Goal: Task Accomplishment & Management: Manage account settings

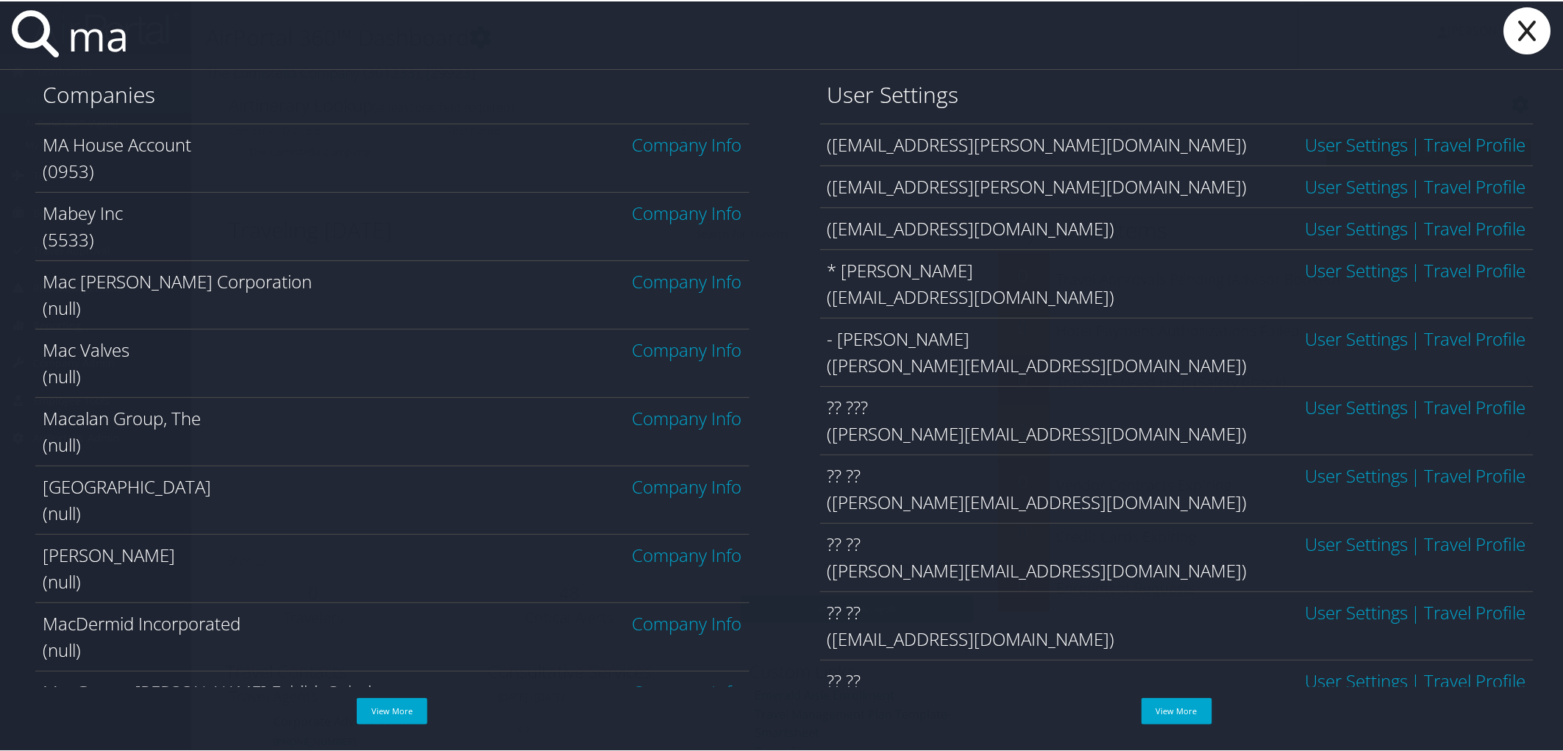
type input "m"
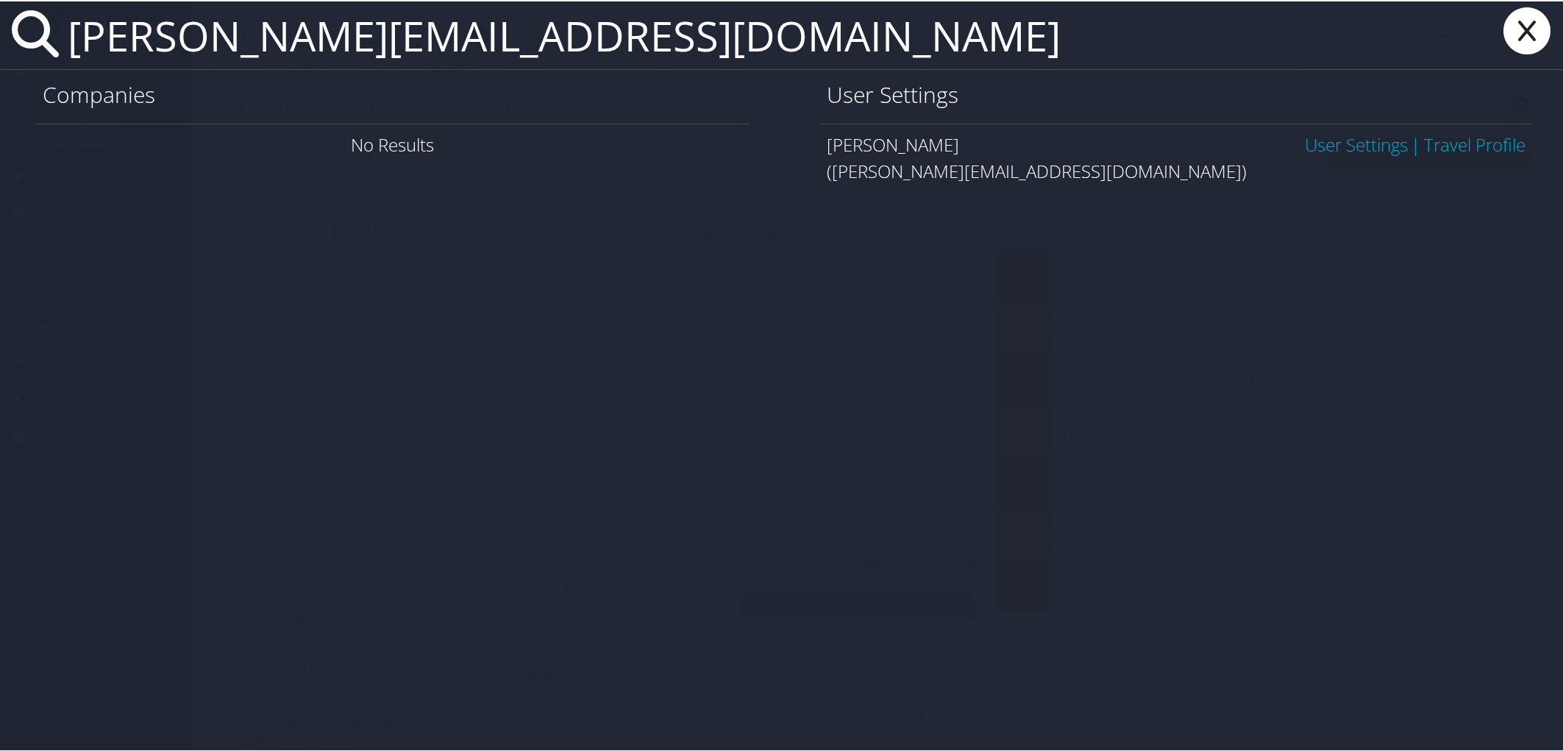
type input "yusuf.hassan@imail.org"
click at [1347, 138] on link "User Settings" at bounding box center [1356, 143] width 103 height 24
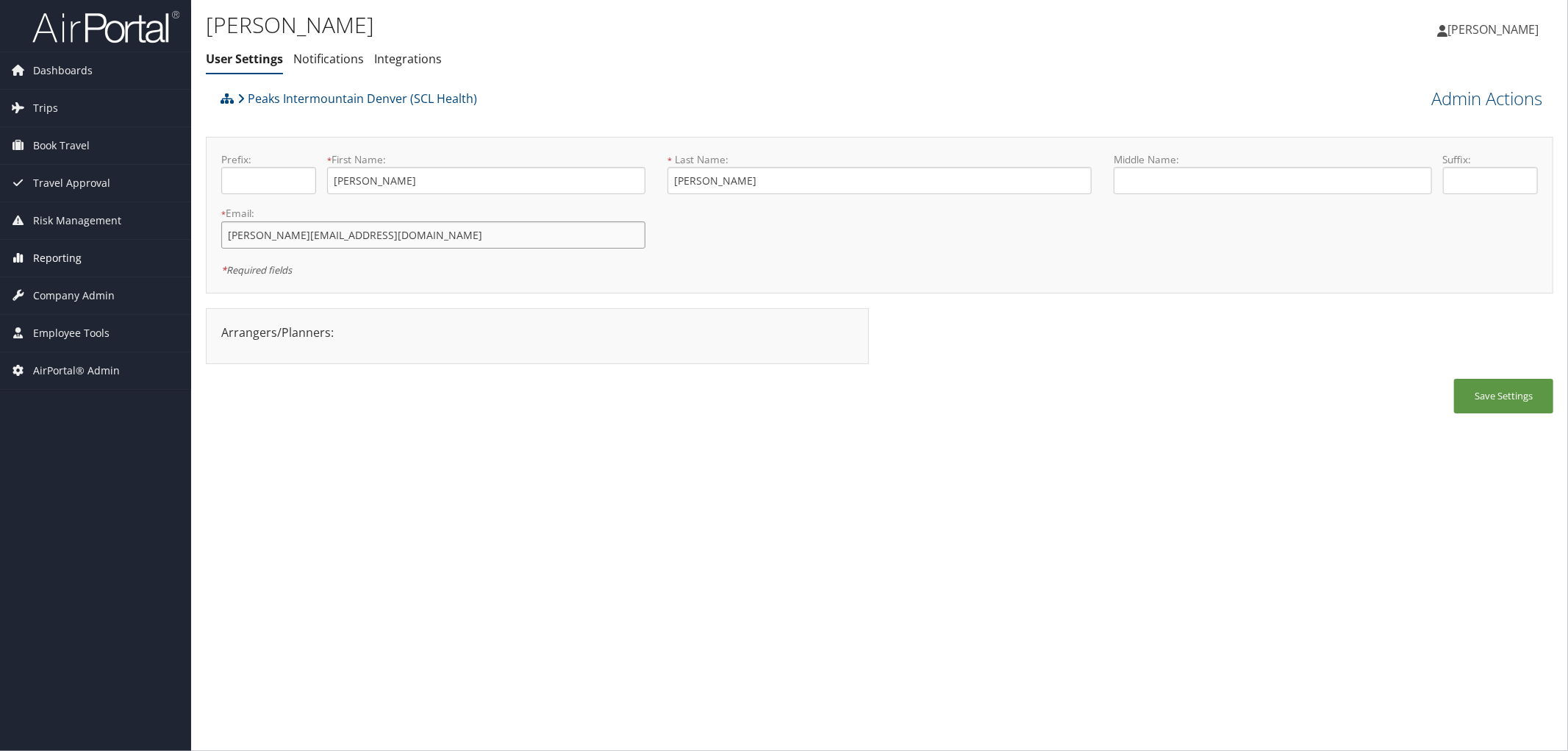
drag, startPoint x: 351, startPoint y: 245, endPoint x: 143, endPoint y: 263, distance: 208.8
click at [143, 263] on div "Dashboards AirPortal 360™ (Manager) AirPortal 360™ (Agent) My Travel Dashboard …" at bounding box center [784, 375] width 1568 height 751
click at [1466, 94] on link "Admin Actions" at bounding box center [1486, 98] width 111 height 25
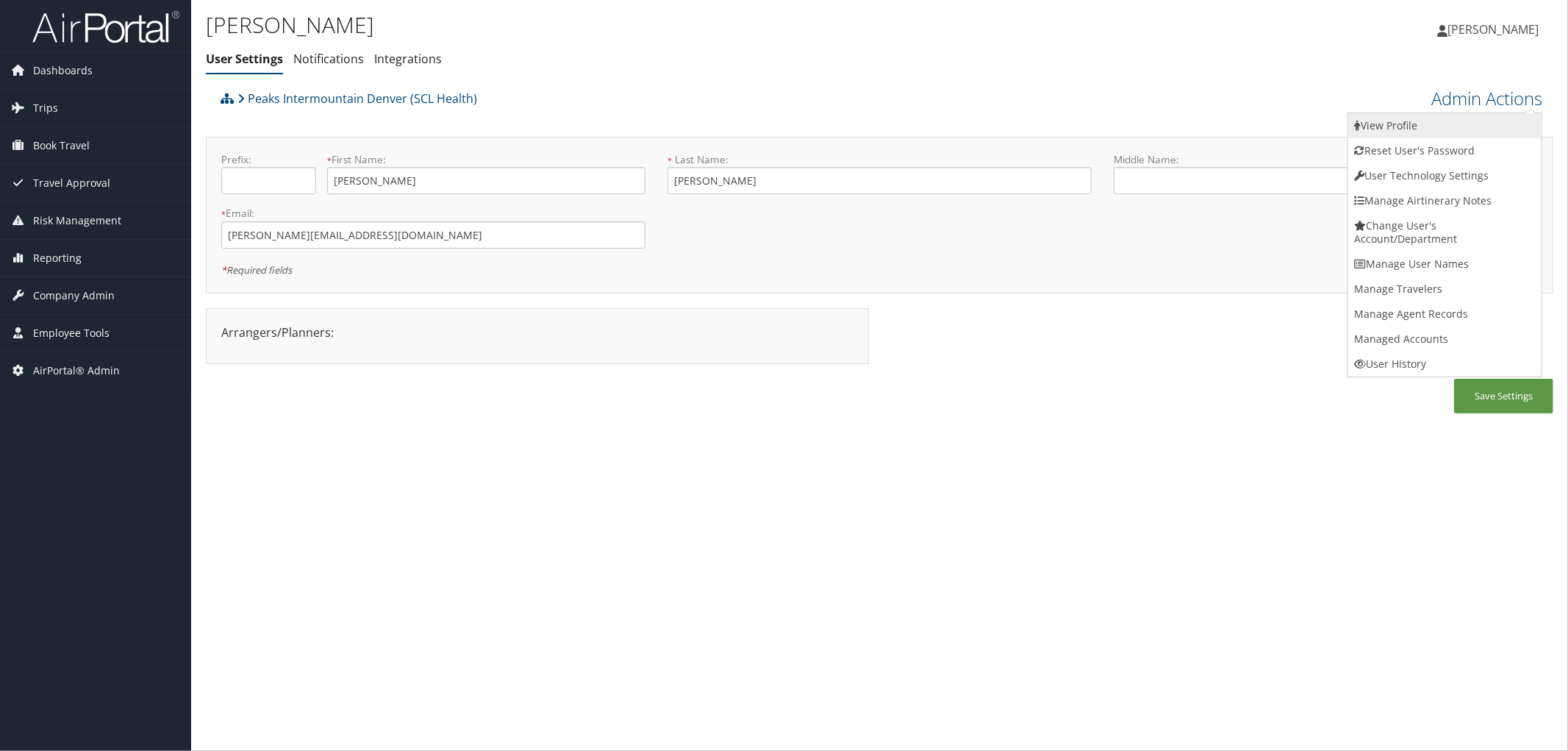
click at [1394, 127] on link "View Profile" at bounding box center [1444, 125] width 193 height 25
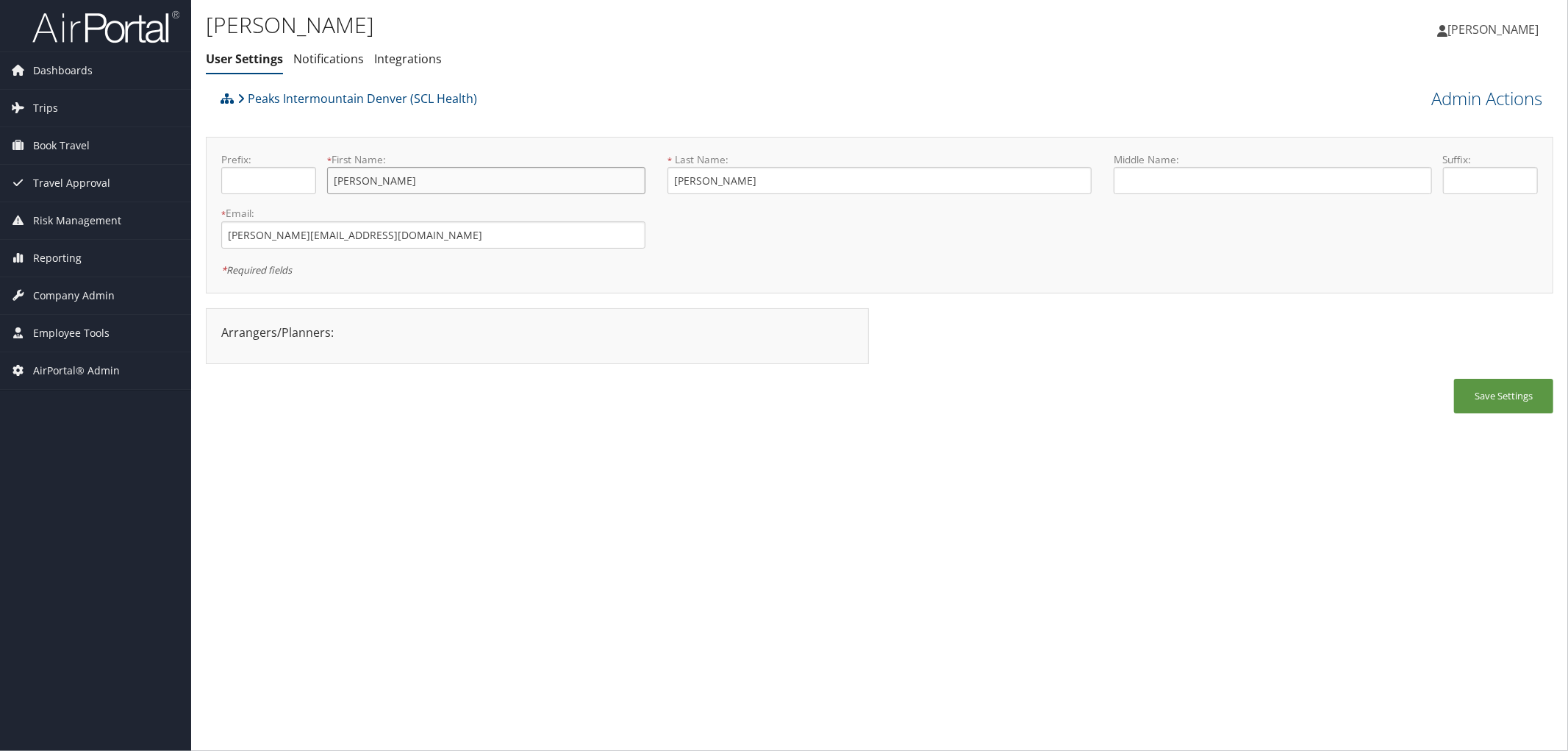
drag, startPoint x: 372, startPoint y: 180, endPoint x: 325, endPoint y: 181, distance: 47.0
click at [325, 181] on div "Prefix: * First Name: Yusuf This field is required" at bounding box center [433, 179] width 447 height 54
drag, startPoint x: 721, startPoint y: 178, endPoint x: 666, endPoint y: 184, distance: 55.3
click at [666, 184] on div "* Last Name: Hassan This field is required" at bounding box center [879, 179] width 447 height 54
drag, startPoint x: 480, startPoint y: 96, endPoint x: 260, endPoint y: 103, distance: 220.1
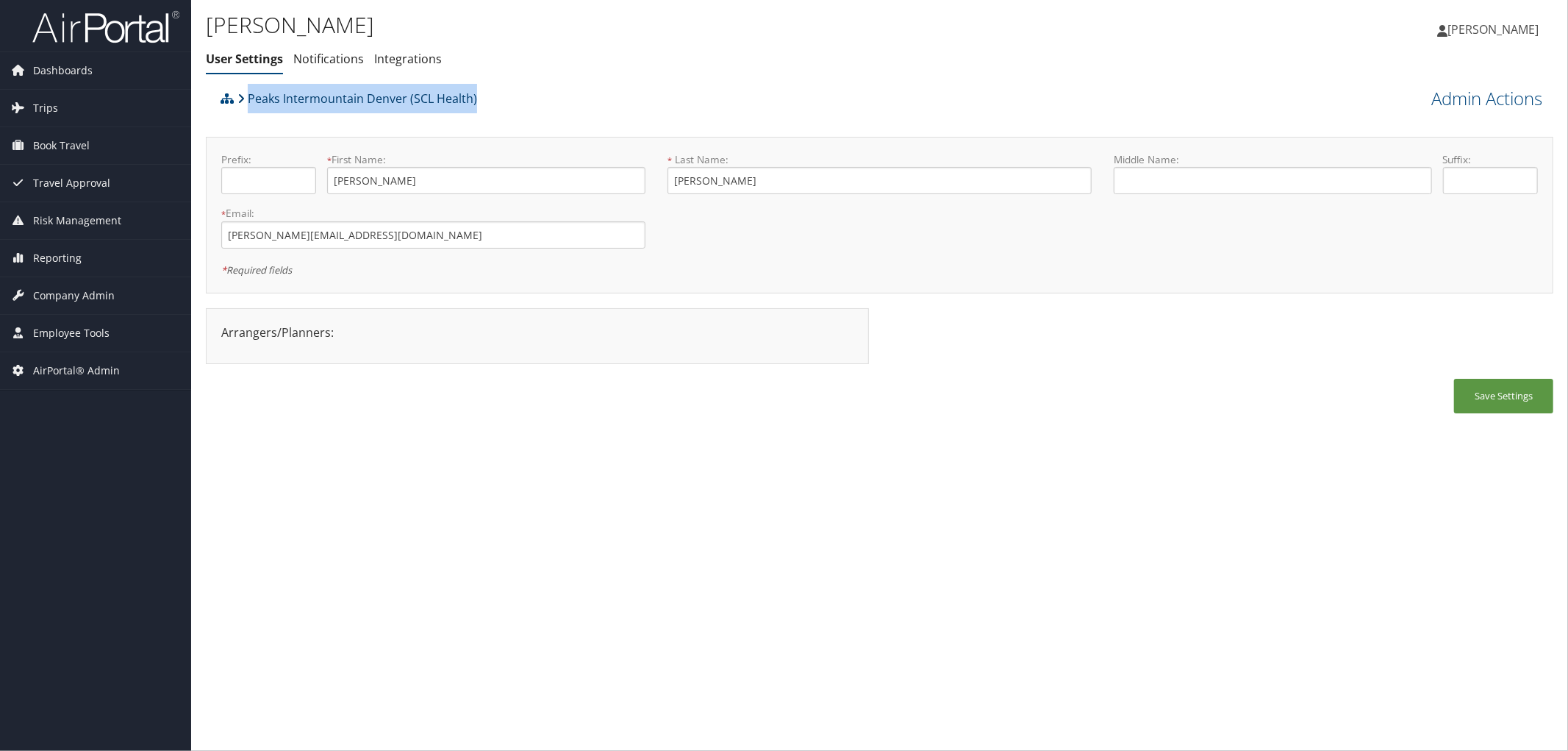
click at [252, 109] on div "Peaks Intermountain Denver (SCL Health)" at bounding box center [711, 104] width 988 height 40
copy link "eaks Intermountain Denver (SCL Health)"
drag, startPoint x: 366, startPoint y: 245, endPoint x: 150, endPoint y: 232, distance: 216.4
click at [150, 232] on div "Dashboards AirPortal 360™ (Manager) AirPortal 360™ (Agent) My Travel Dashboard …" at bounding box center [784, 375] width 1568 height 751
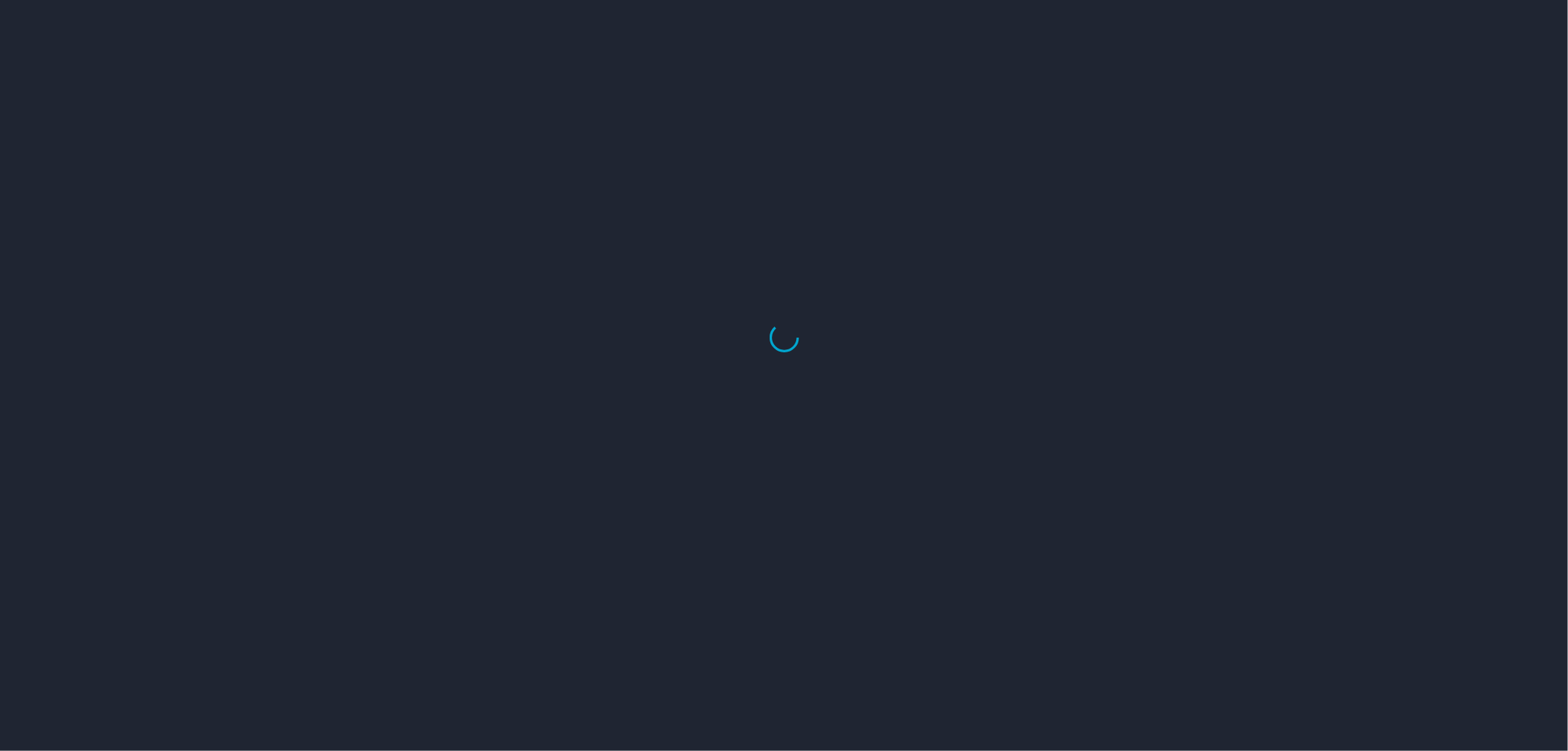
select select "US"
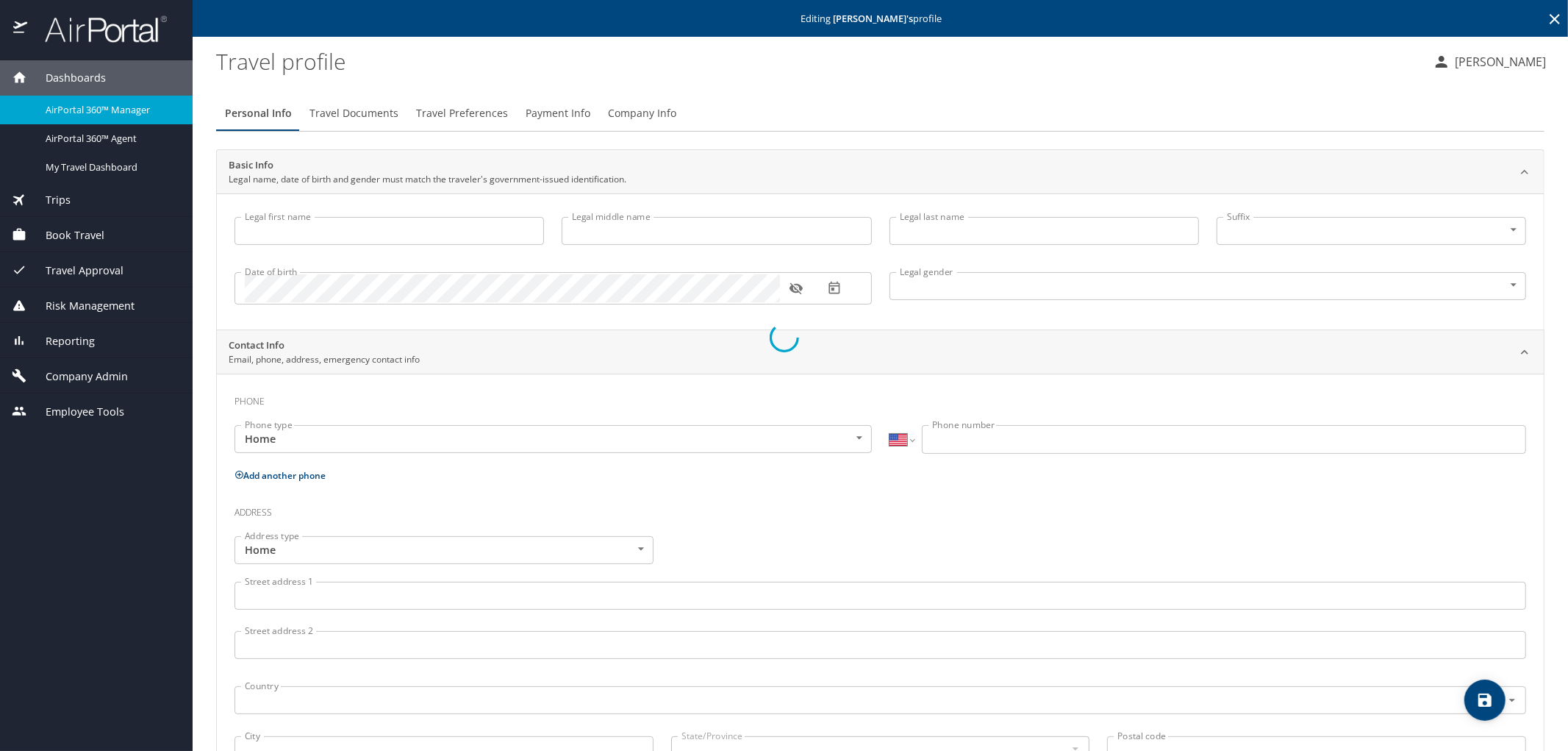
type input "[PERSON_NAME]"
type input "[DEMOGRAPHIC_DATA]"
select select "US"
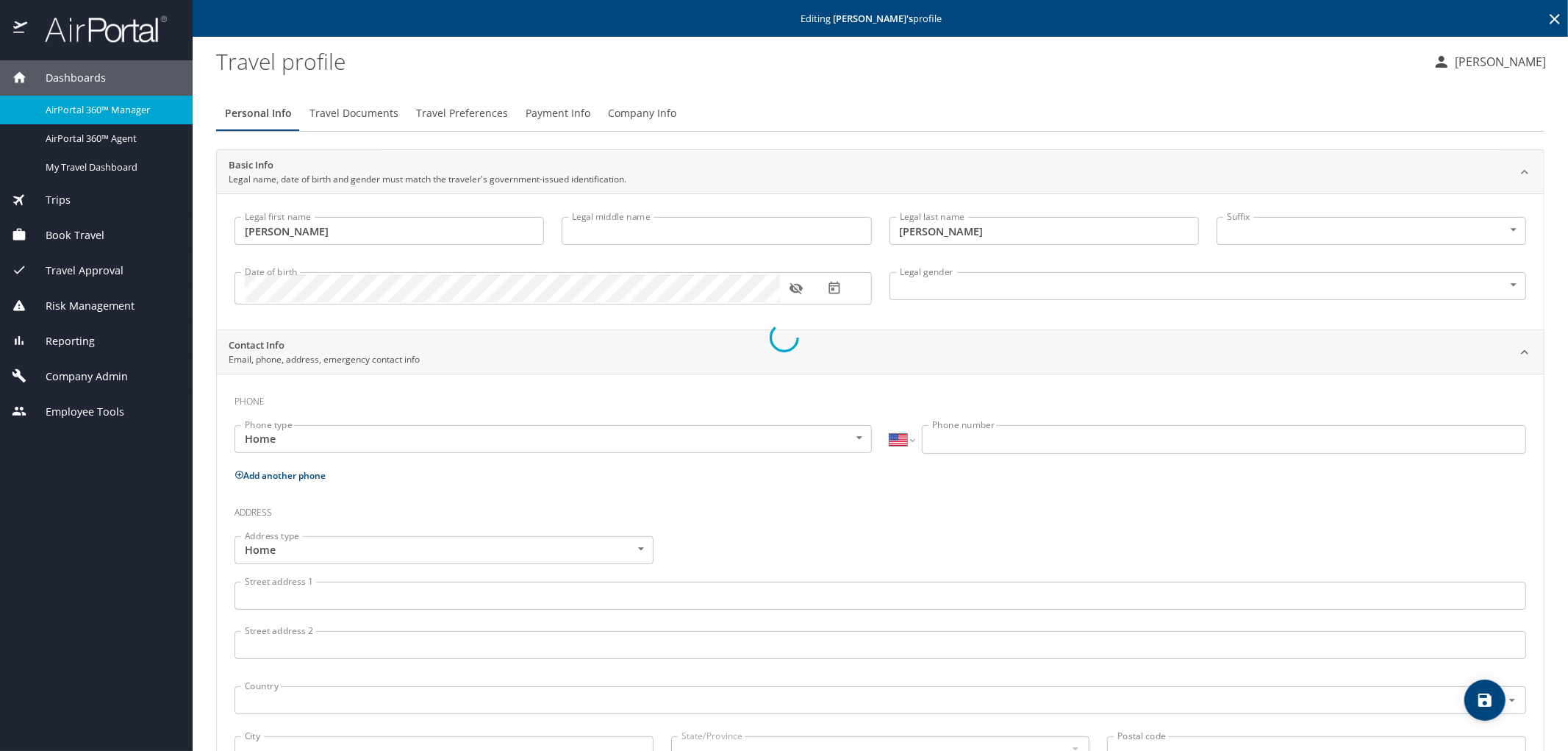
select select "US"
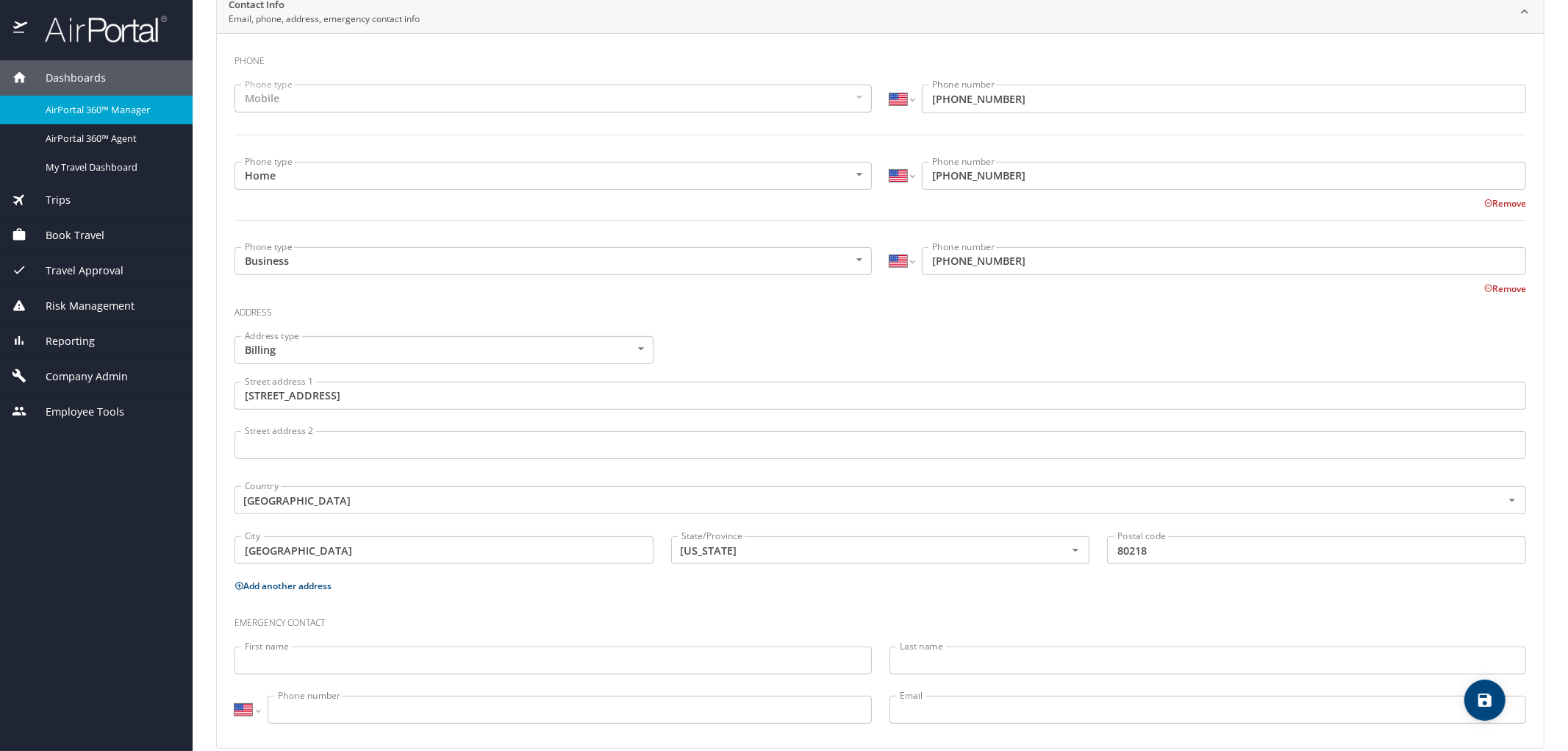
scroll to position [362, 0]
